Goal: Information Seeking & Learning: Learn about a topic

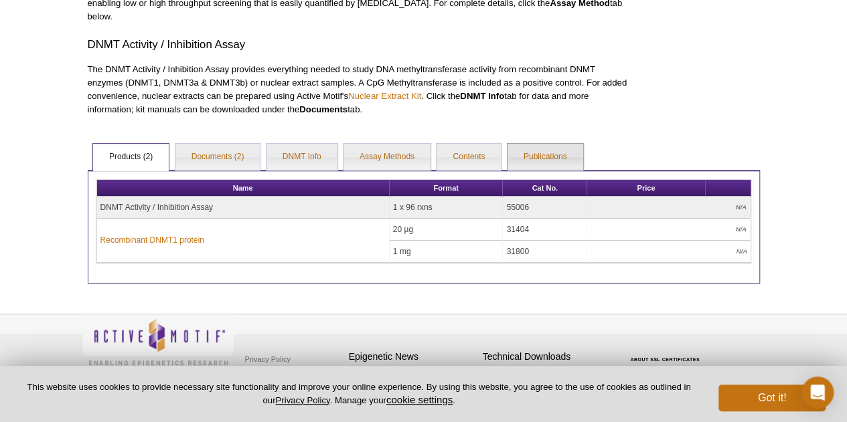
scroll to position [201, 0]
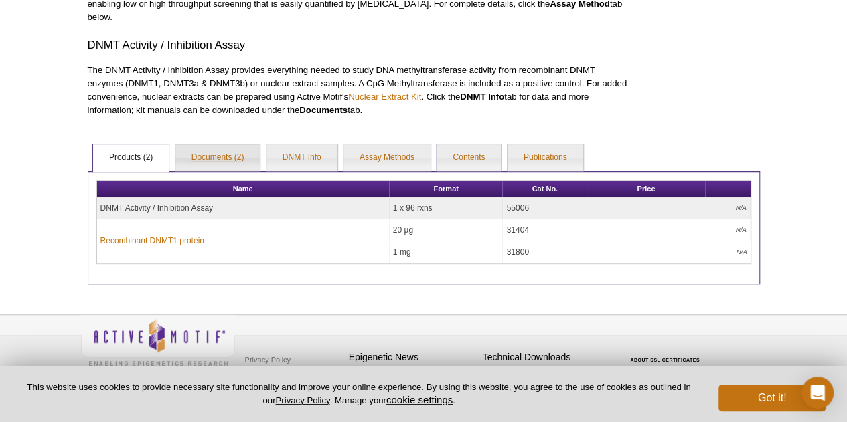
click at [244, 157] on link "Documents (2)" at bounding box center [217, 158] width 85 height 27
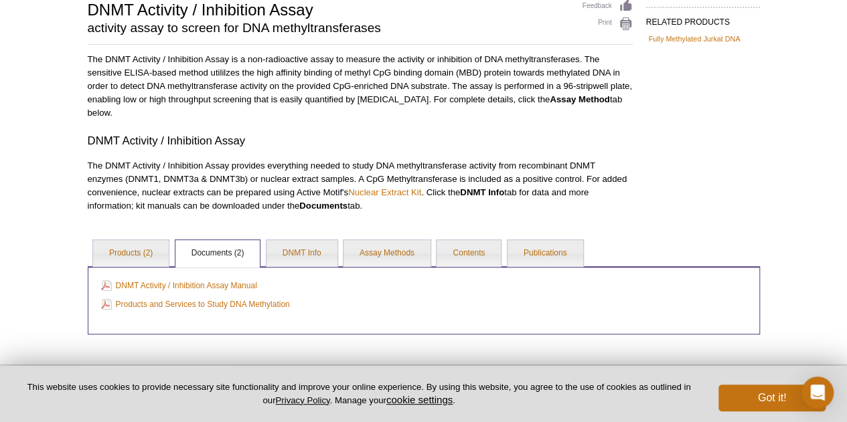
scroll to position [163, 0]
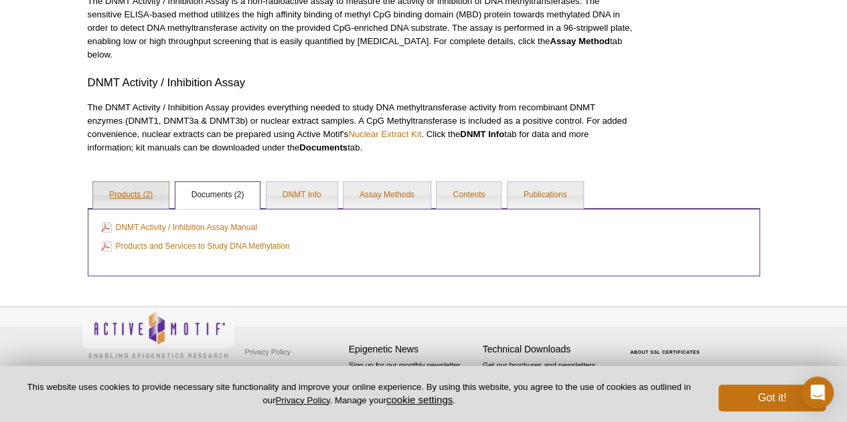
click at [133, 187] on link "Products (2)" at bounding box center [131, 195] width 76 height 27
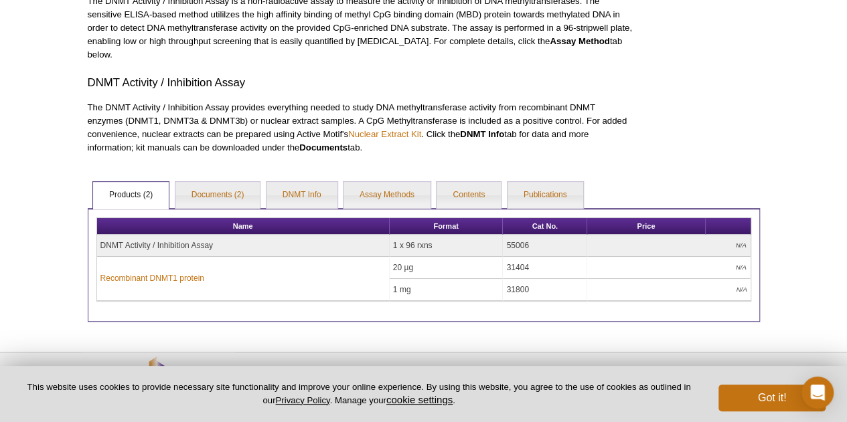
scroll to position [187, 0]
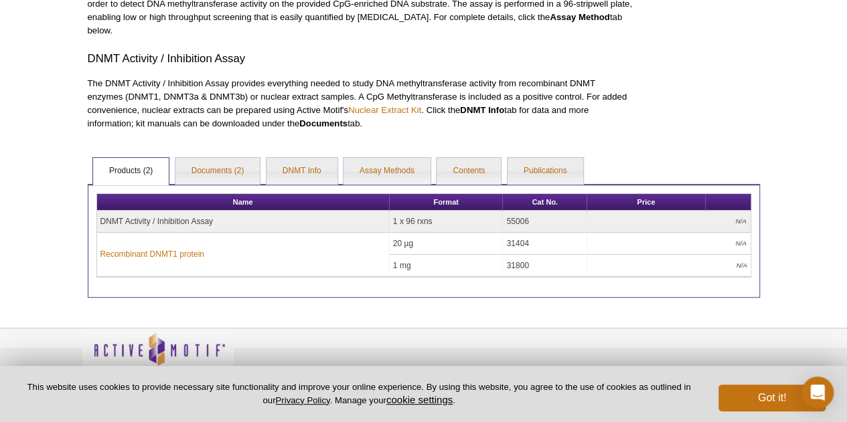
click at [521, 218] on td "55006" at bounding box center [545, 222] width 84 height 22
copy td "55006"
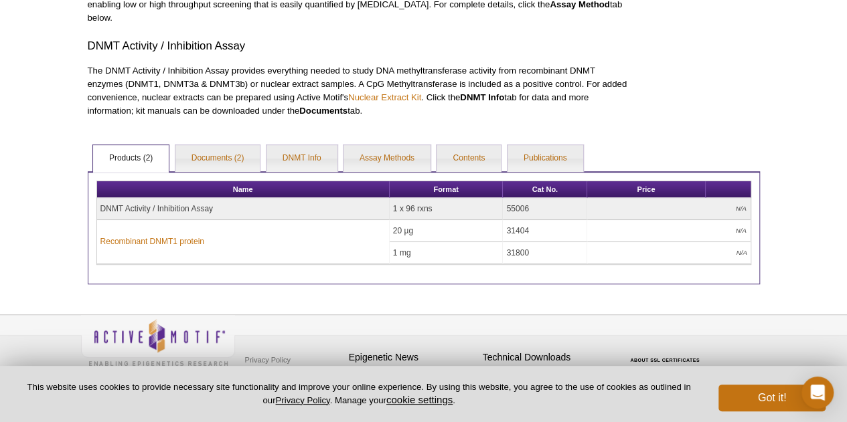
scroll to position [202, 0]
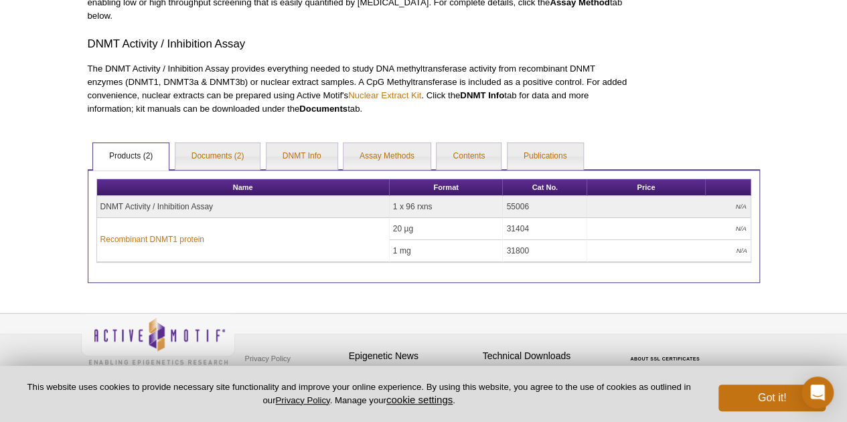
click at [514, 201] on td "55006" at bounding box center [545, 207] width 84 height 22
drag, startPoint x: 514, startPoint y: 201, endPoint x: 106, endPoint y: 215, distance: 407.8
click at [106, 215] on tr "DNMT Activity / Inhibition Assay 1 x 96 rxns 55006 N/A" at bounding box center [423, 207] width 653 height 22
copy tr "DNMT Activity / Inhibition Assay 1 x 96 rxns 55006"
click at [230, 163] on link "Documents (2)" at bounding box center [217, 156] width 85 height 27
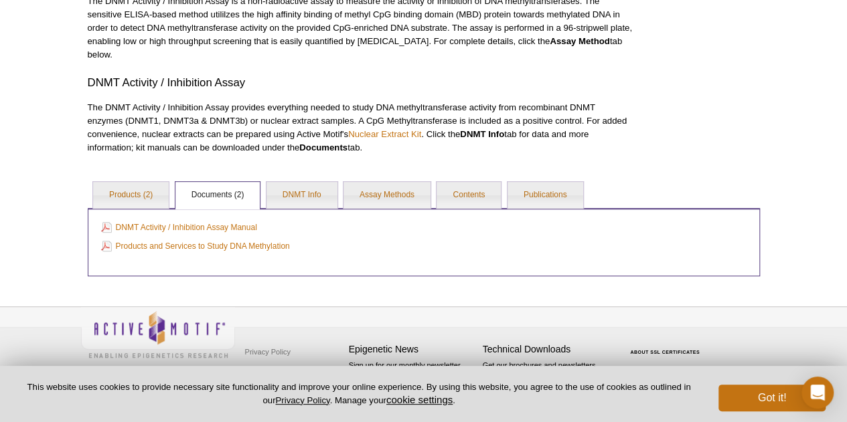
scroll to position [159, 0]
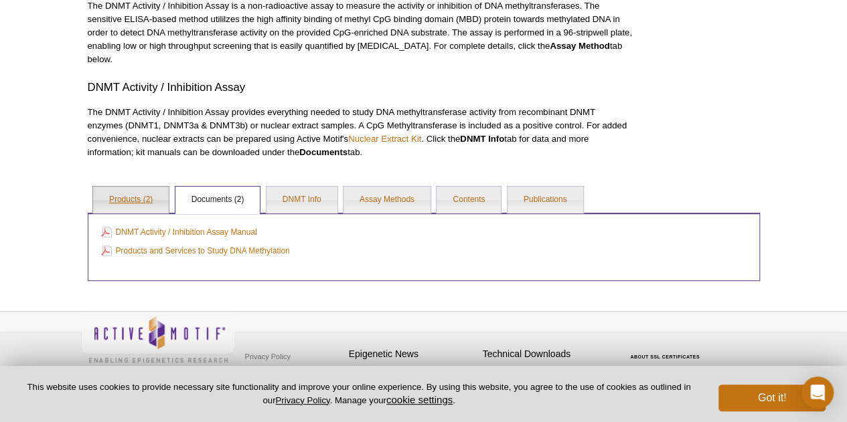
click at [127, 197] on link "Products (2)" at bounding box center [131, 200] width 76 height 27
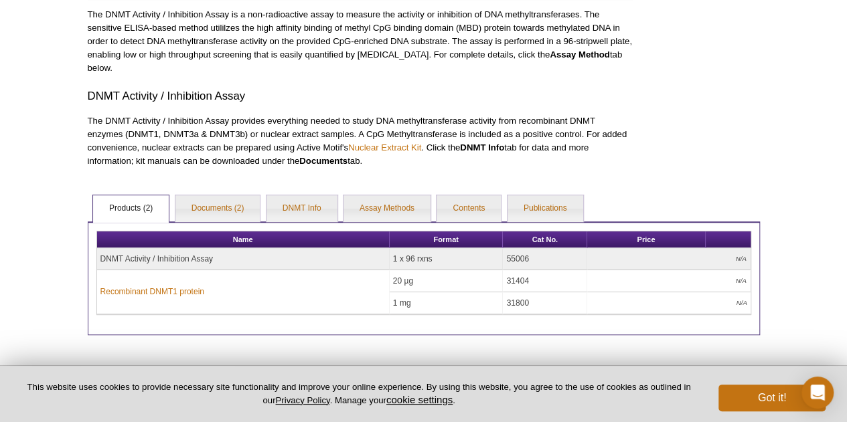
scroll to position [154, 0]
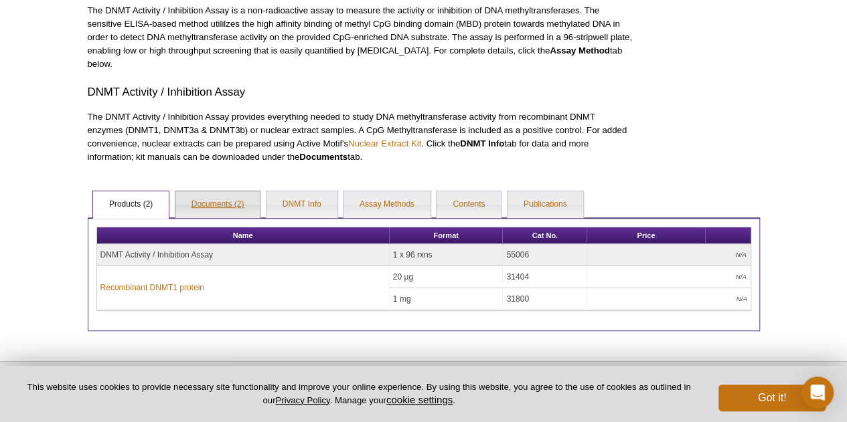
click at [226, 200] on link "Documents (2)" at bounding box center [217, 204] width 85 height 27
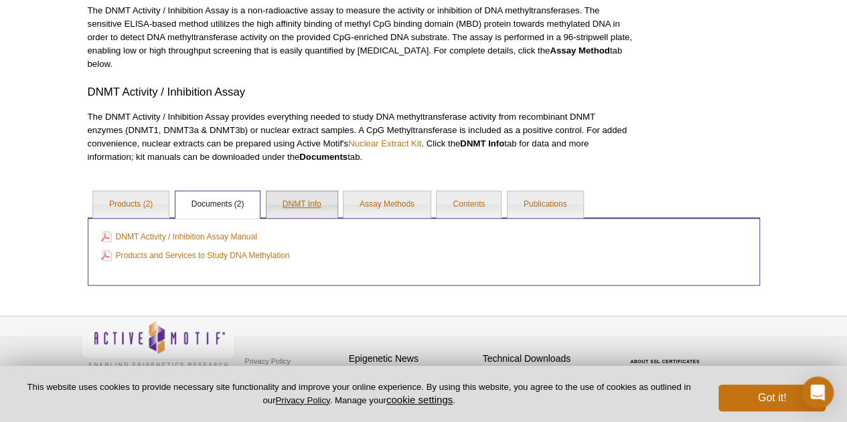
click at [292, 196] on link "DNMT Info" at bounding box center [301, 204] width 71 height 27
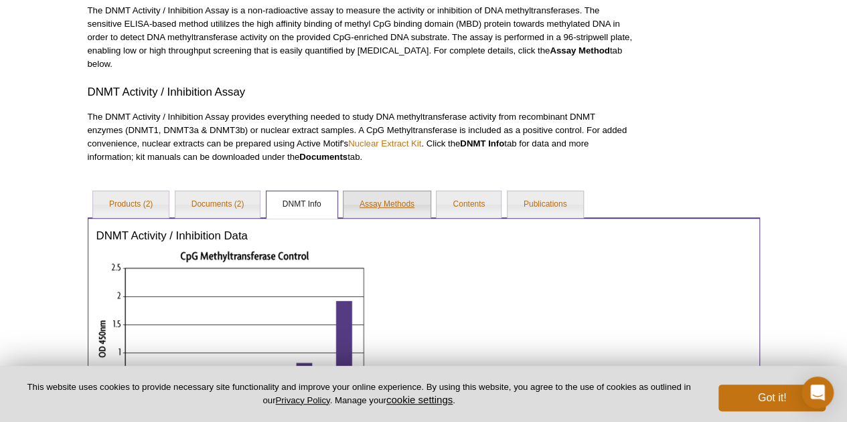
click at [379, 204] on link "Assay Methods" at bounding box center [386, 204] width 87 height 27
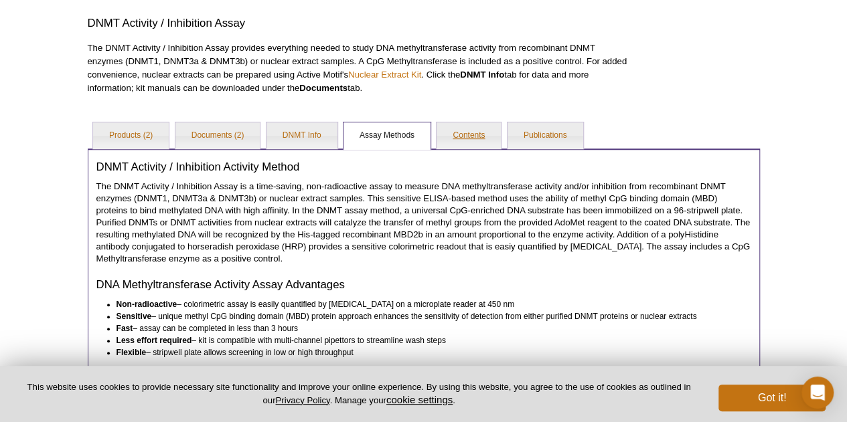
scroll to position [0, 0]
